Goal: Transaction & Acquisition: Purchase product/service

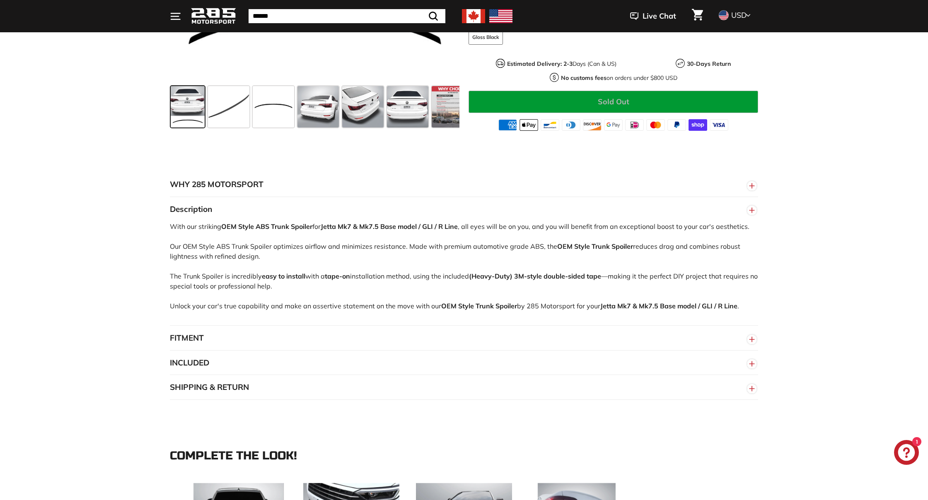
scroll to position [410, 0]
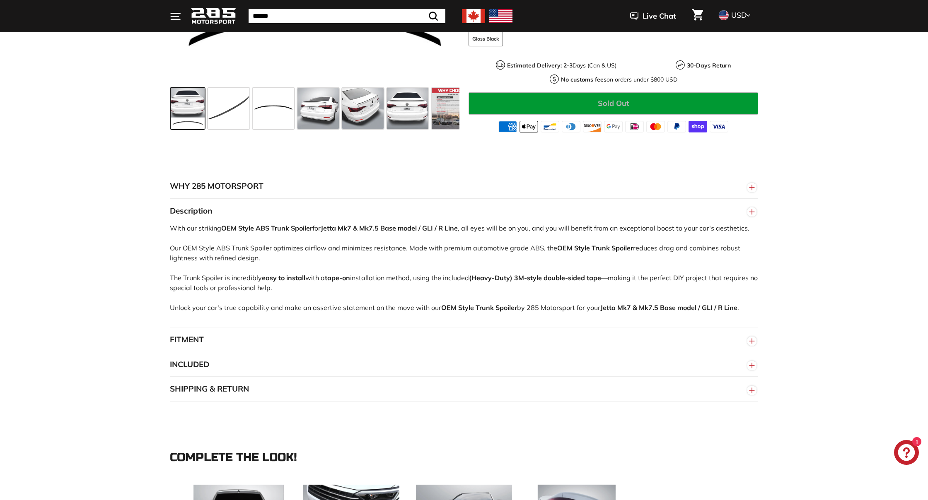
click at [752, 342] on line "button" at bounding box center [752, 341] width 0 height 5
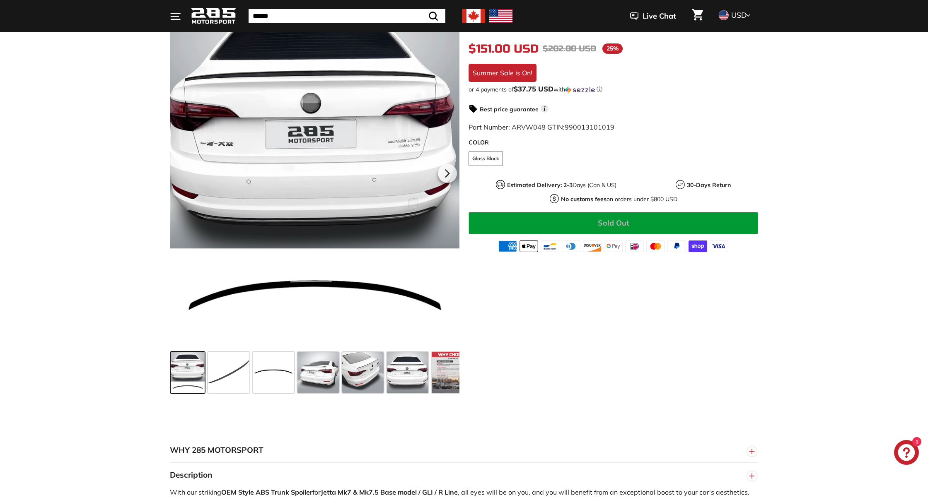
scroll to position [149, 0]
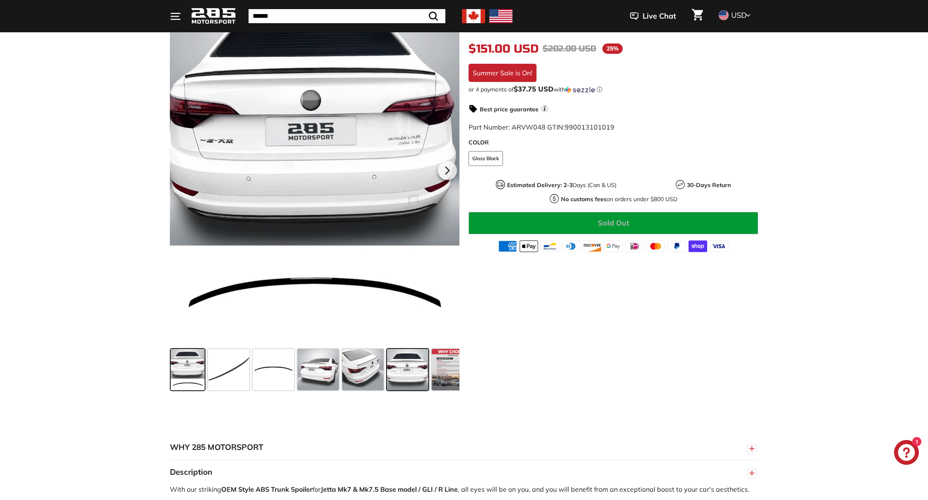
click at [395, 377] on span at bounding box center [407, 369] width 41 height 41
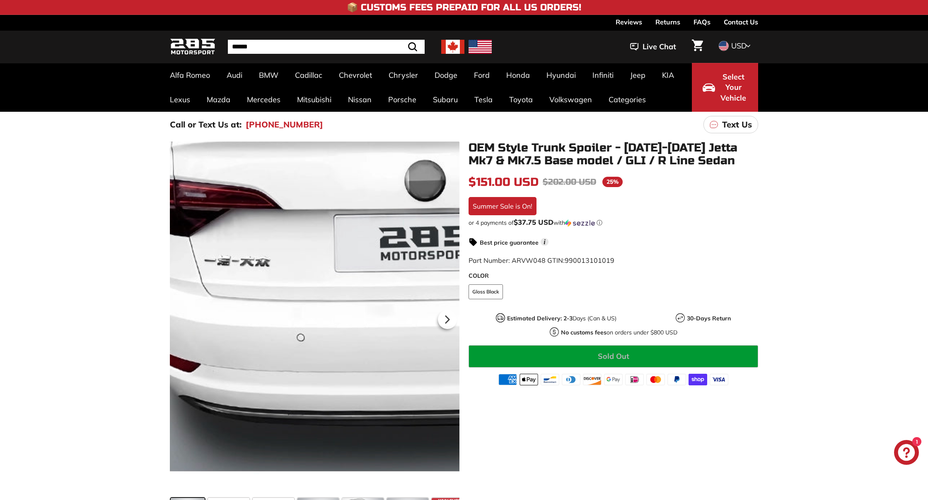
scroll to position [1, 0]
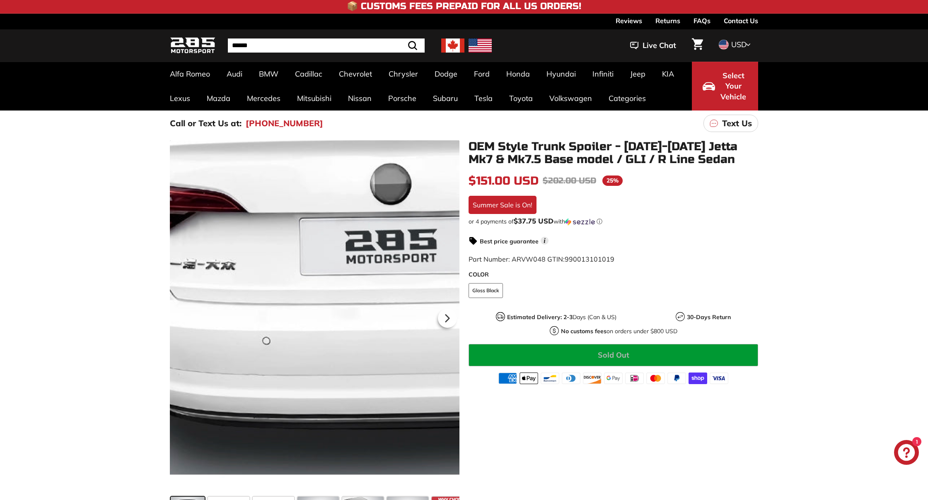
click at [231, 312] on div at bounding box center [315, 316] width 290 height 353
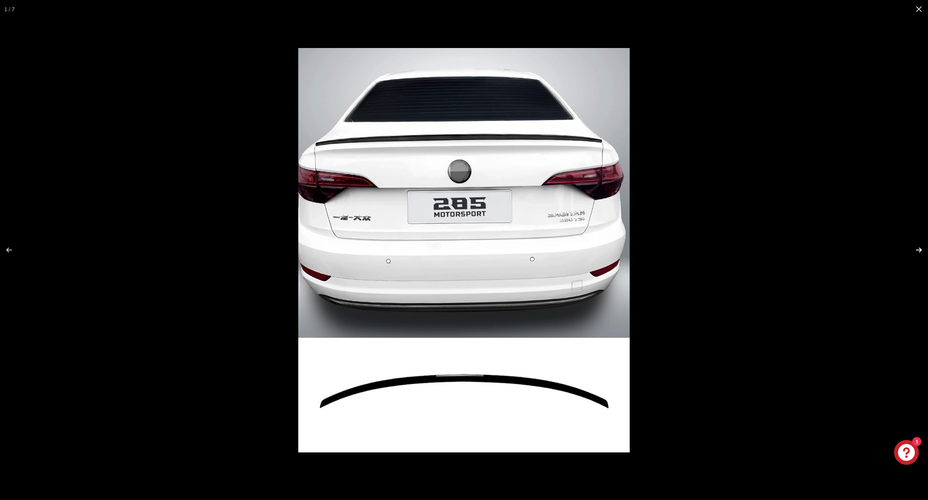
click at [919, 248] on button at bounding box center [913, 249] width 29 height 41
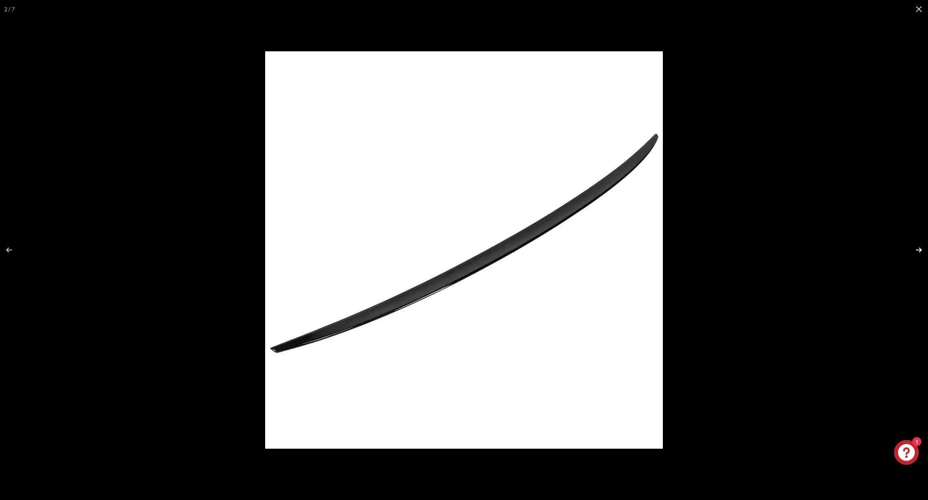
click at [919, 248] on button at bounding box center [913, 249] width 29 height 41
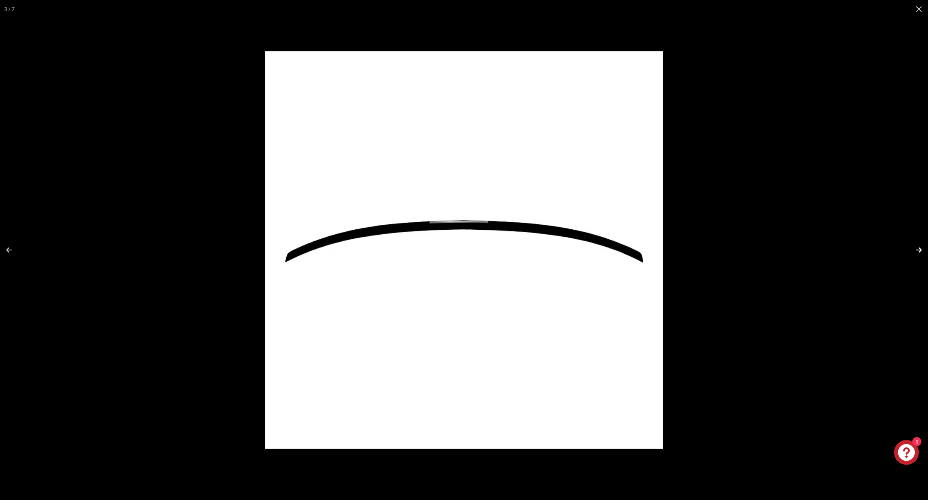
click at [919, 248] on button at bounding box center [913, 249] width 29 height 41
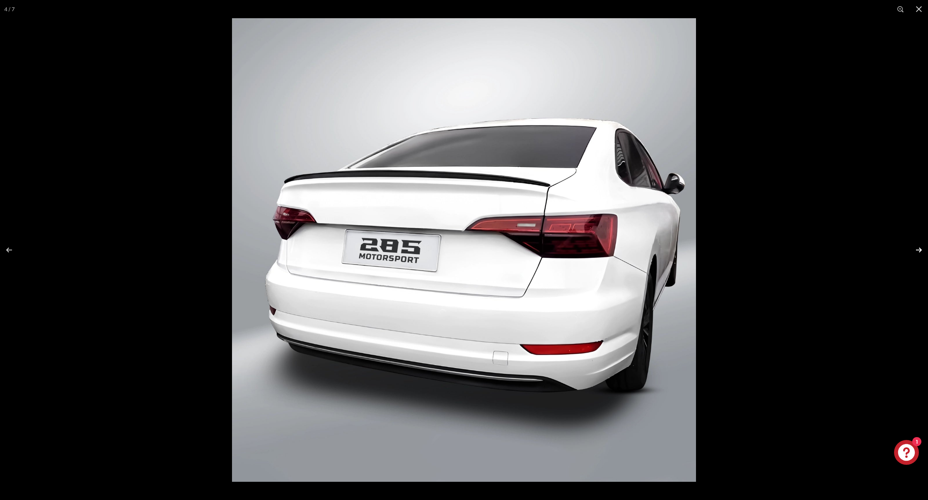
click at [919, 248] on button at bounding box center [913, 249] width 29 height 41
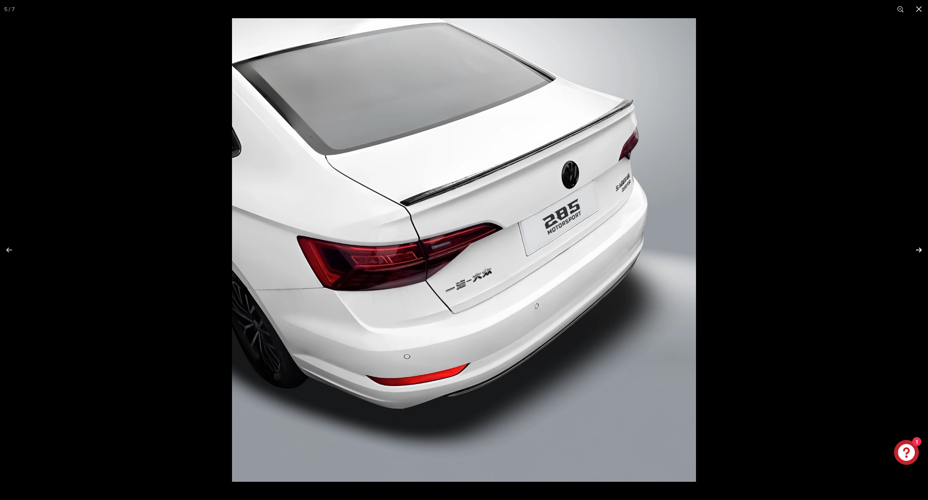
click at [919, 248] on button at bounding box center [913, 249] width 29 height 41
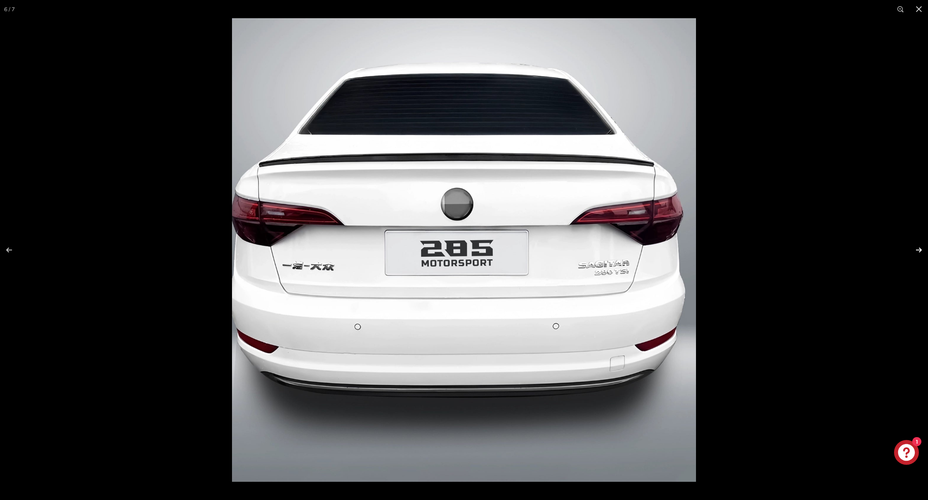
click at [919, 248] on button at bounding box center [913, 249] width 29 height 41
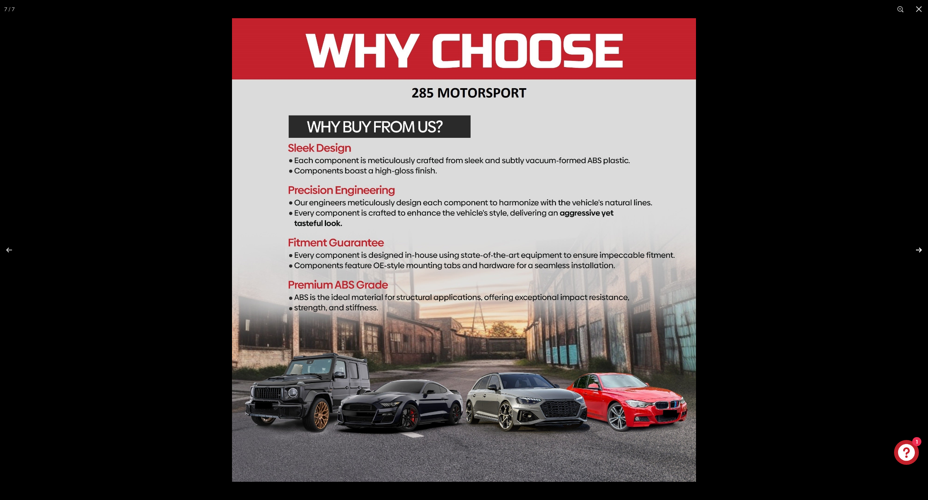
scroll to position [0, 15]
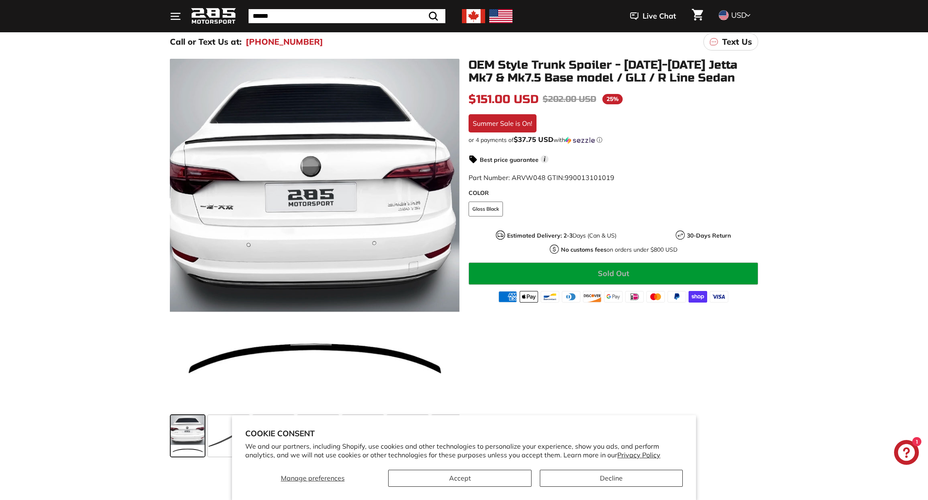
scroll to position [84, 0]
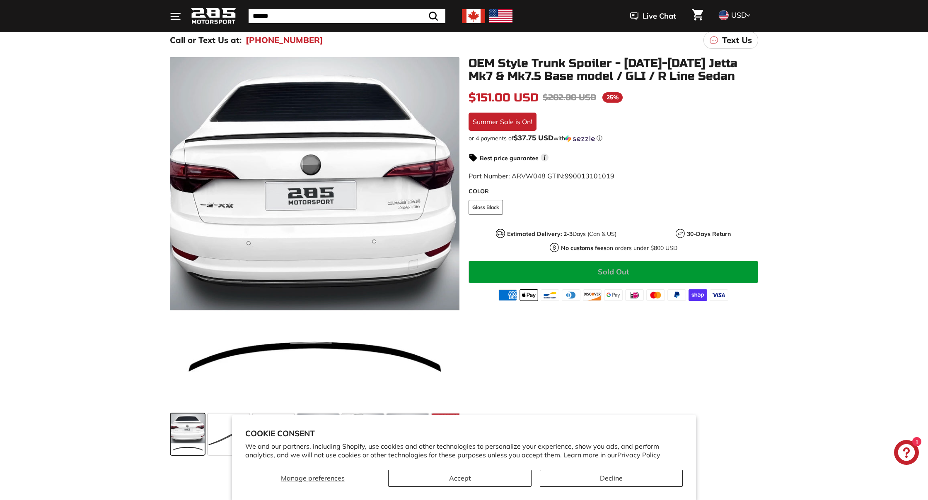
click at [635, 478] on button "Decline" at bounding box center [611, 478] width 143 height 17
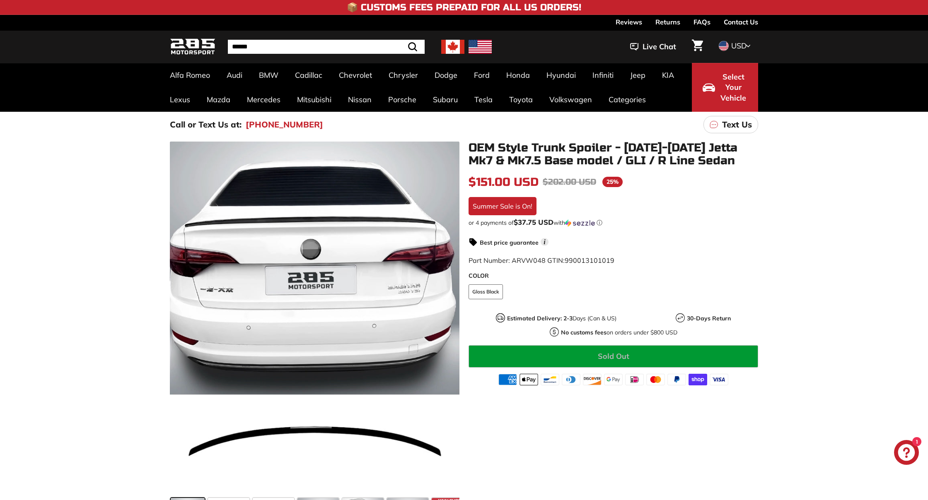
scroll to position [0, 0]
